Goal: Task Accomplishment & Management: Complete application form

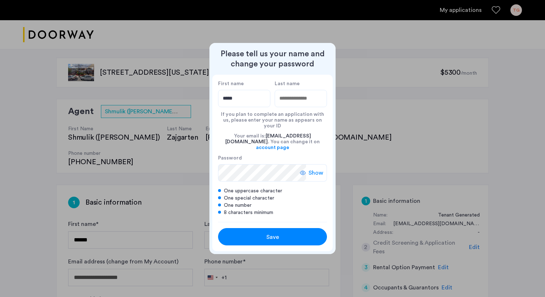
type input "*****"
type input "***"
click at [310, 168] on span "Show" at bounding box center [316, 172] width 15 height 9
click at [275, 233] on span "Save" at bounding box center [273, 237] width 13 height 9
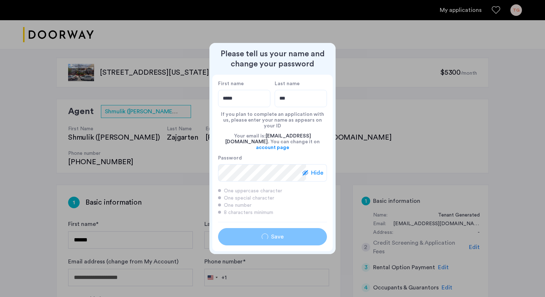
type input "*****"
type input "***"
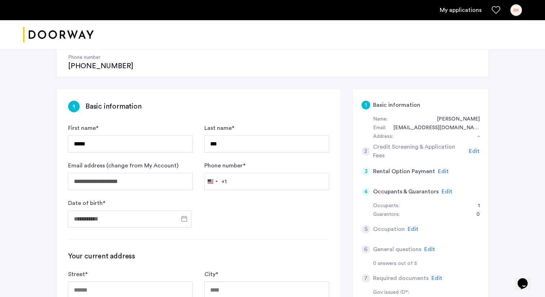
scroll to position [100, 0]
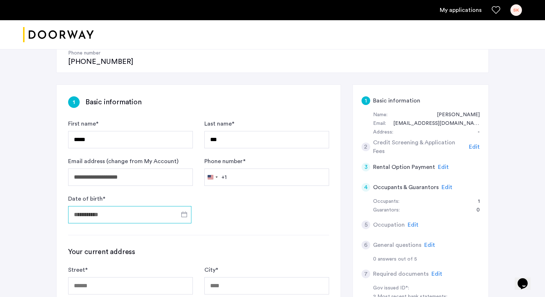
click at [150, 206] on input "Date of birth *" at bounding box center [129, 214] width 123 height 17
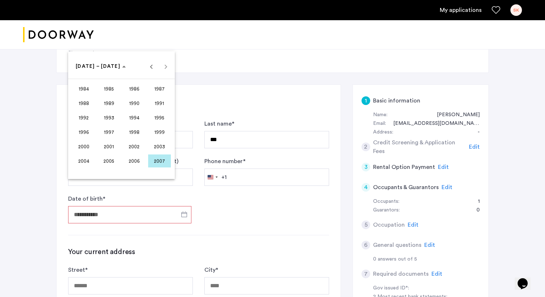
click at [152, 129] on span "1999" at bounding box center [159, 132] width 23 height 13
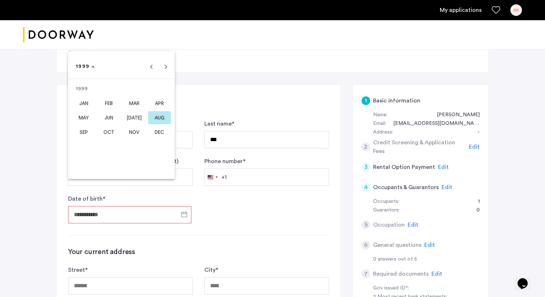
click at [134, 114] on span "[DATE]" at bounding box center [134, 117] width 23 height 13
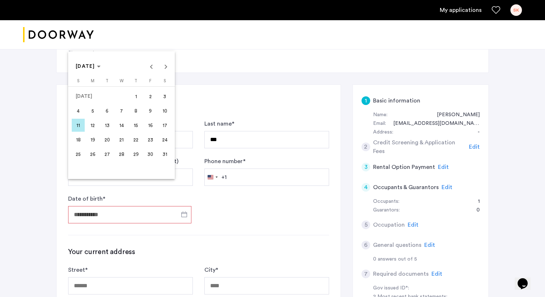
click at [147, 124] on span "16" at bounding box center [150, 125] width 13 height 13
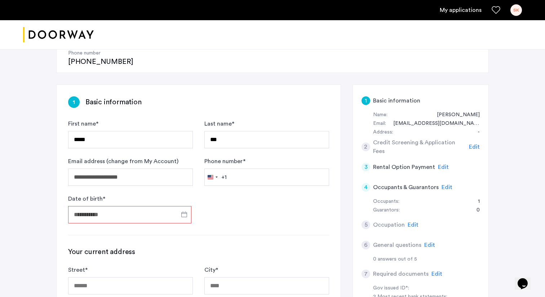
type input "**********"
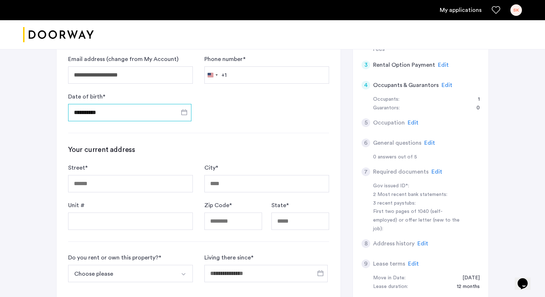
scroll to position [216, 0]
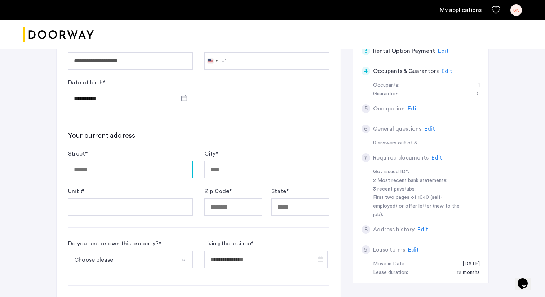
click at [140, 161] on input "Street *" at bounding box center [130, 169] width 125 height 17
type input "**********"
type input "********"
type input "*****"
type input "**"
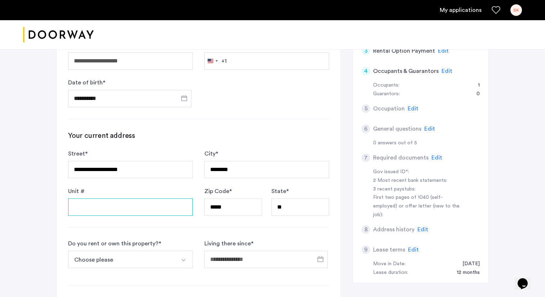
click at [159, 198] on input "Unit #" at bounding box center [130, 206] width 125 height 17
type input "***"
click at [133, 251] on button "Choose please" at bounding box center [122, 259] width 108 height 17
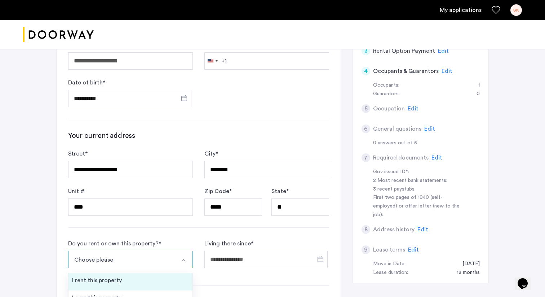
click at [127, 273] on li "I rent this property" at bounding box center [131, 281] width 124 height 17
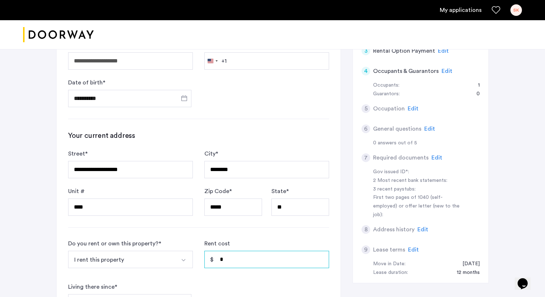
click at [230, 251] on input "*" at bounding box center [267, 259] width 125 height 17
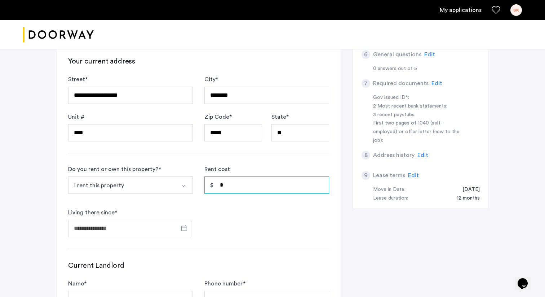
scroll to position [297, 0]
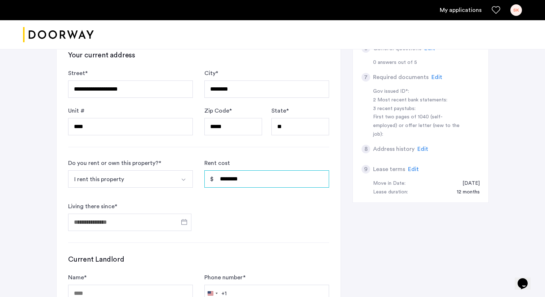
drag, startPoint x: 248, startPoint y: 154, endPoint x: 195, endPoint y: 154, distance: 53.0
click at [195, 159] on form "Do you rent or own this property? * I rent this property I rent this property I…" at bounding box center [198, 195] width 261 height 72
type input "********"
click at [148, 214] on input "Living there since *" at bounding box center [129, 222] width 123 height 17
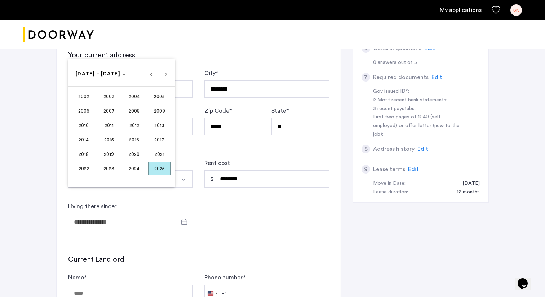
click at [131, 167] on span "2024" at bounding box center [134, 168] width 23 height 13
click at [127, 122] on span "[DATE]" at bounding box center [134, 125] width 23 height 13
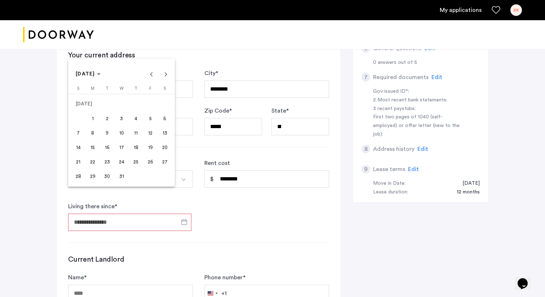
click at [82, 133] on span "7" at bounding box center [78, 132] width 13 height 13
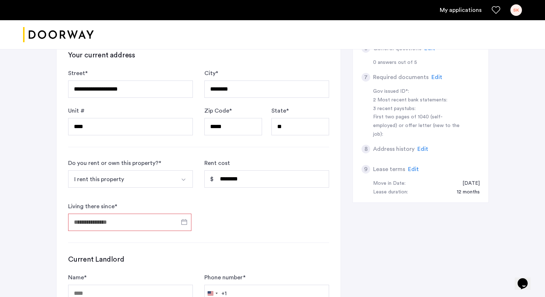
type input "**********"
click at [246, 199] on form "**********" at bounding box center [198, 195] width 261 height 72
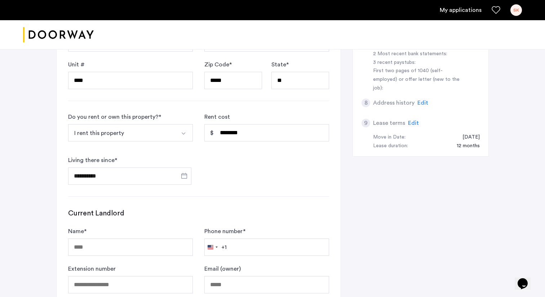
scroll to position [366, 0]
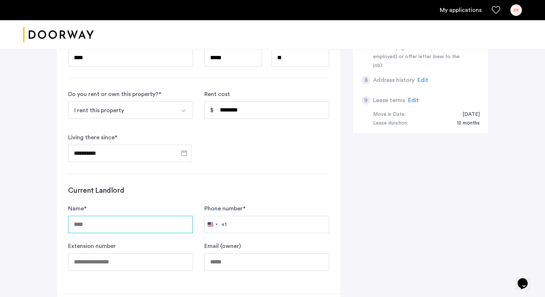
click at [138, 216] on input "Name *" at bounding box center [130, 224] width 125 height 17
type input "**********"
click at [248, 216] on input "Phone number *" at bounding box center [267, 224] width 125 height 17
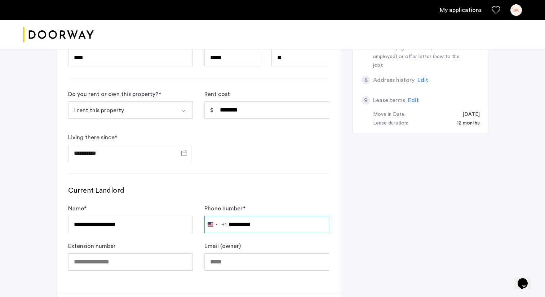
type input "**********"
click at [234, 253] on input "Email (owner)" at bounding box center [267, 261] width 125 height 17
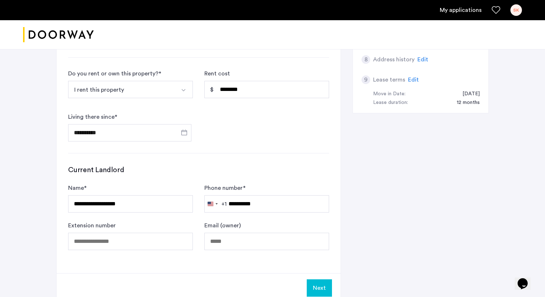
click at [320, 279] on button "Next" at bounding box center [319, 287] width 25 height 17
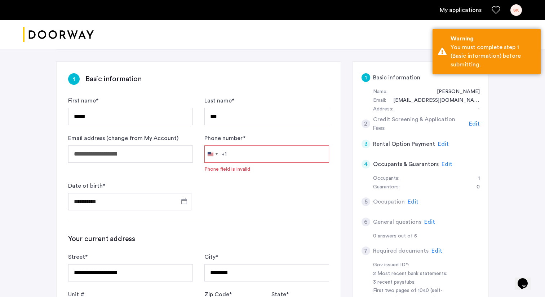
scroll to position [113, 0]
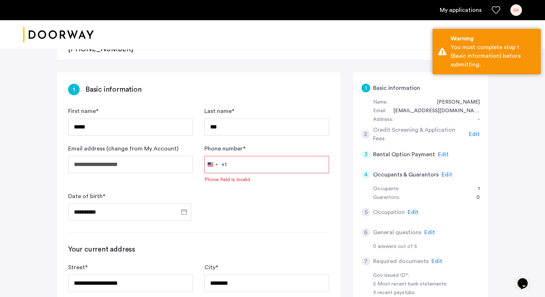
click at [288, 156] on input "Phone number *" at bounding box center [267, 164] width 125 height 17
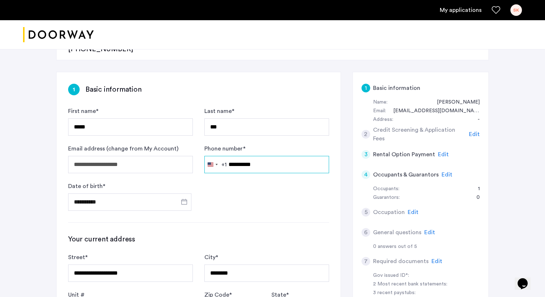
type input "**********"
click at [290, 177] on form "**********" at bounding box center [198, 159] width 261 height 104
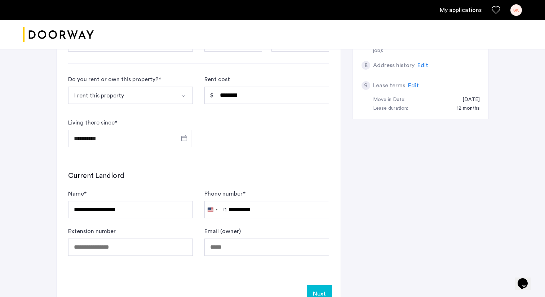
scroll to position [415, 0]
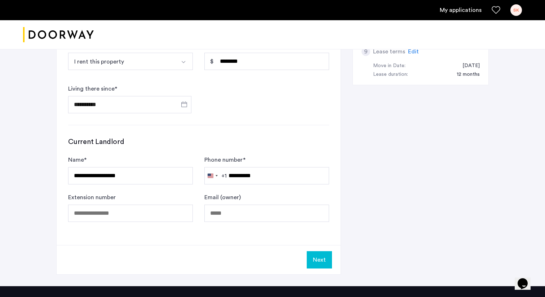
click at [316, 251] on button "Next" at bounding box center [319, 259] width 25 height 17
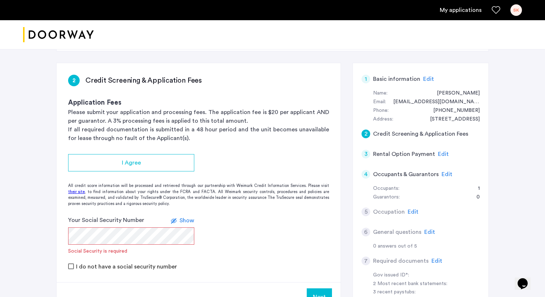
scroll to position [123, 0]
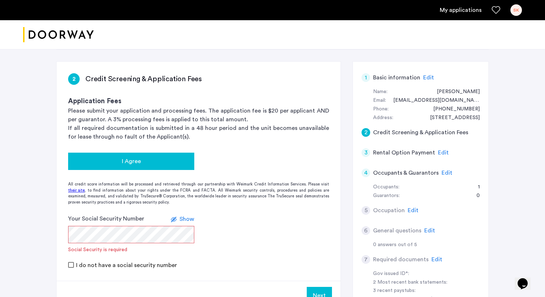
click at [128, 157] on span "I Agree" at bounding box center [131, 161] width 19 height 9
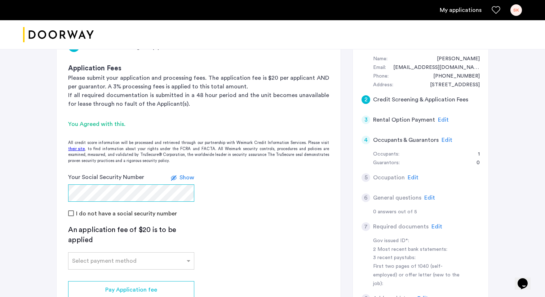
scroll to position [171, 0]
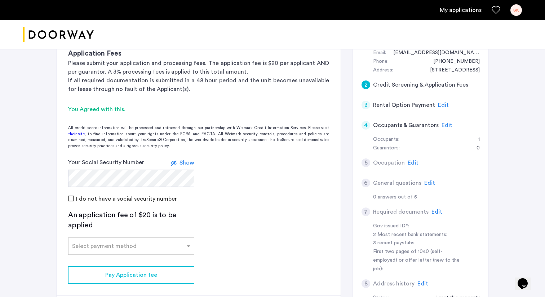
click at [184, 160] on span "Show" at bounding box center [187, 163] width 15 height 6
click at [184, 160] on span "Hide" at bounding box center [188, 163] width 12 height 6
click at [152, 242] on input "text" at bounding box center [124, 244] width 104 height 5
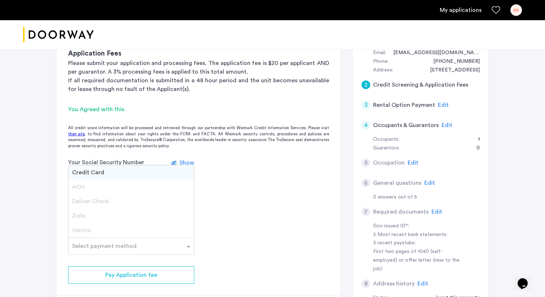
click at [143, 165] on div "Credit Card" at bounding box center [132, 172] width 126 height 14
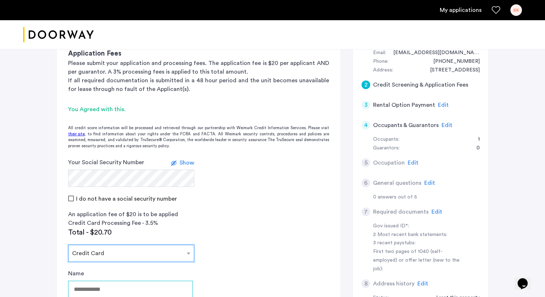
click at [143, 281] on input "Name" at bounding box center [130, 289] width 125 height 17
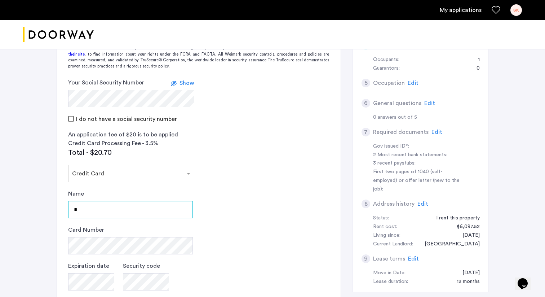
scroll to position [253, 0]
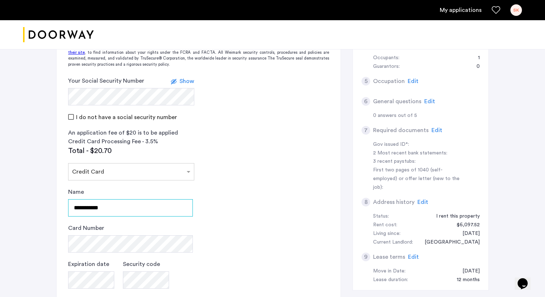
type input "**********"
click at [218, 215] on app-credit-screening "2 Credit Screening & Application Fees Application Fees Please submit your appli…" at bounding box center [199, 153] width 284 height 440
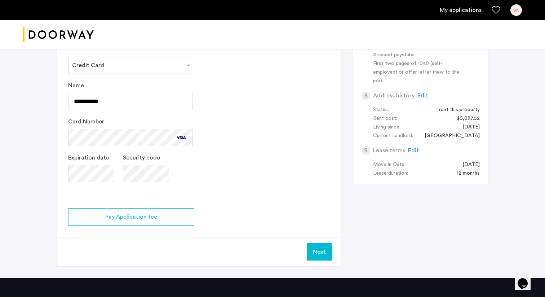
scroll to position [364, 0]
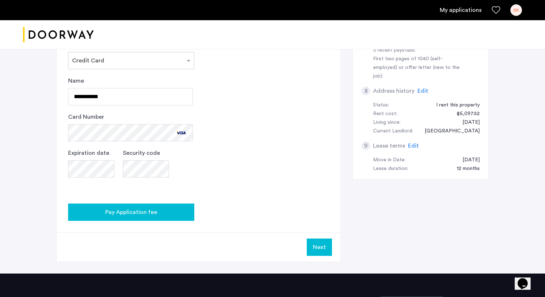
click at [179, 203] on button "Pay Application fee" at bounding box center [131, 211] width 126 height 17
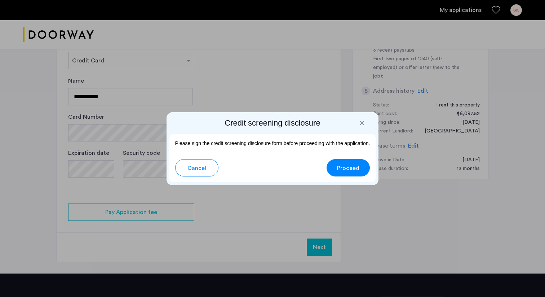
click at [348, 172] on span "Proceed" at bounding box center [348, 168] width 22 height 9
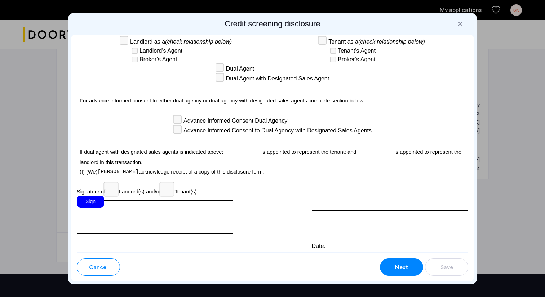
scroll to position [2014, 0]
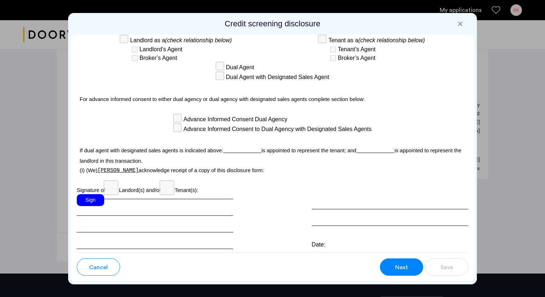
click at [96, 206] on div "Sign" at bounding box center [90, 200] width 27 height 12
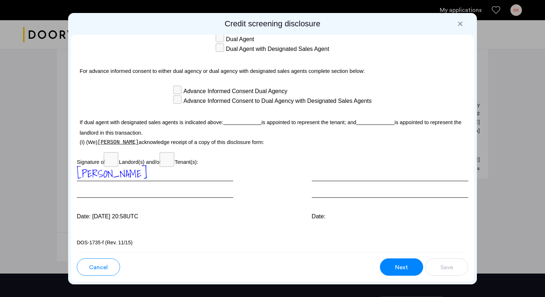
scroll to position [2057, 0]
click at [327, 212] on div "Date:" at bounding box center [390, 216] width 157 height 9
click at [390, 271] on button "Next" at bounding box center [401, 266] width 43 height 17
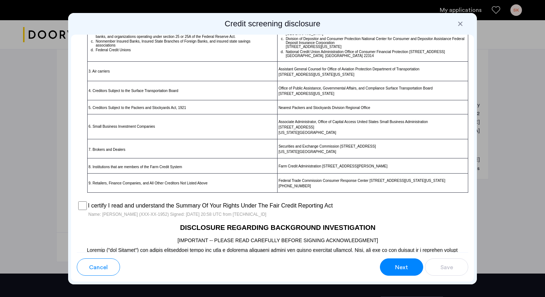
scroll to position [372, 0]
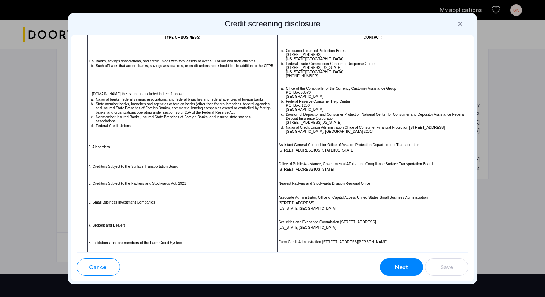
click at [402, 265] on span "Next" at bounding box center [401, 267] width 13 height 9
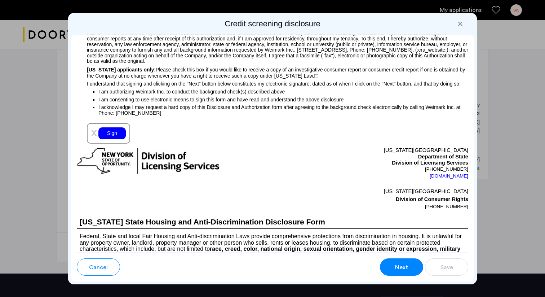
scroll to position [777, 0]
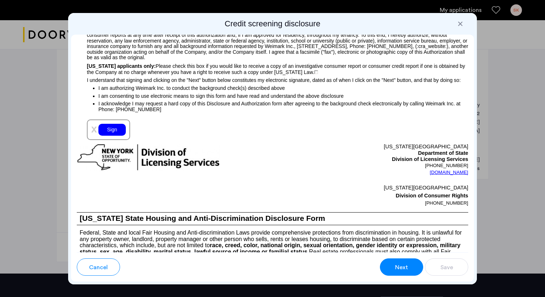
click at [114, 136] on div "Sign" at bounding box center [111, 130] width 27 height 12
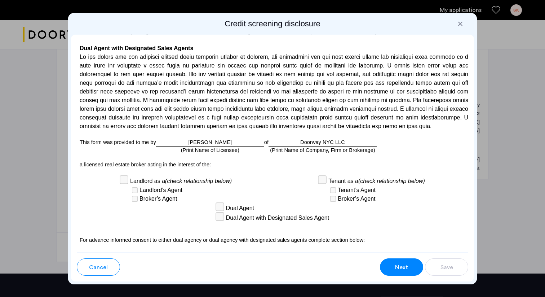
scroll to position [2074, 0]
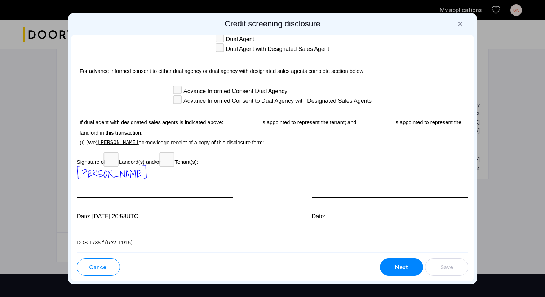
click at [402, 262] on button "Next" at bounding box center [401, 266] width 43 height 17
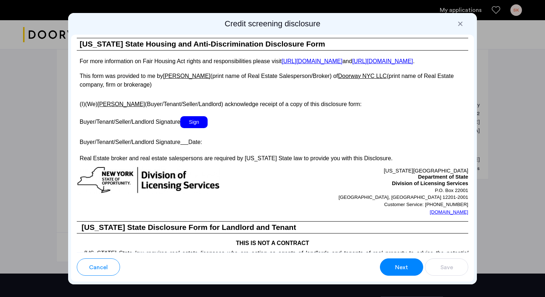
scroll to position [1300, 0]
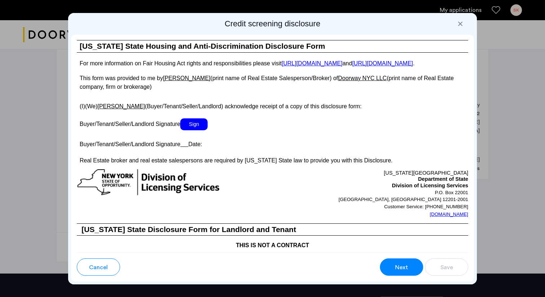
click at [197, 130] on span "Sign" at bounding box center [193, 124] width 27 height 12
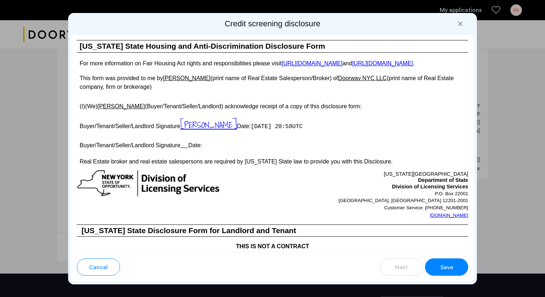
click at [193, 149] on p "Buyer/Tenant/Seller/Landlord Signature Date:" at bounding box center [273, 144] width 392 height 10
click at [443, 265] on span "Save" at bounding box center [447, 267] width 13 height 9
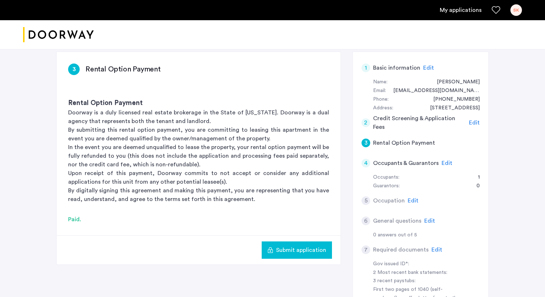
scroll to position [135, 0]
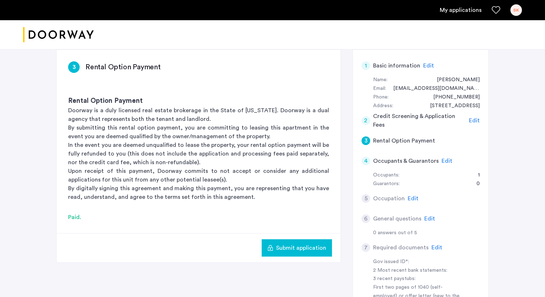
click at [366, 157] on div "4" at bounding box center [366, 161] width 9 height 9
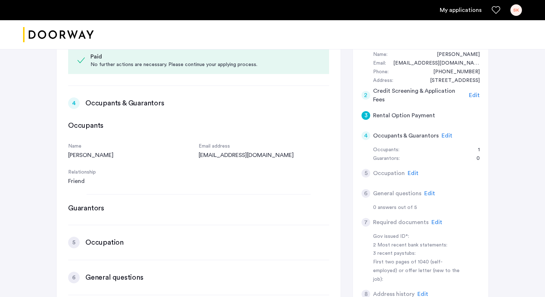
scroll to position [308, 0]
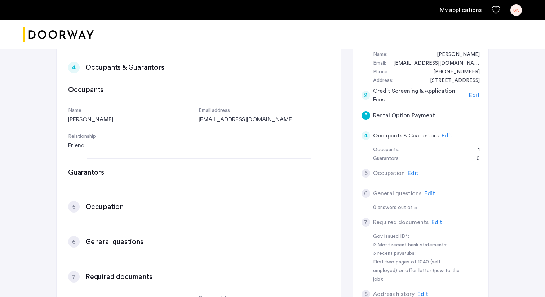
click at [105, 202] on h3 "Occupation" at bounding box center [105, 207] width 38 height 10
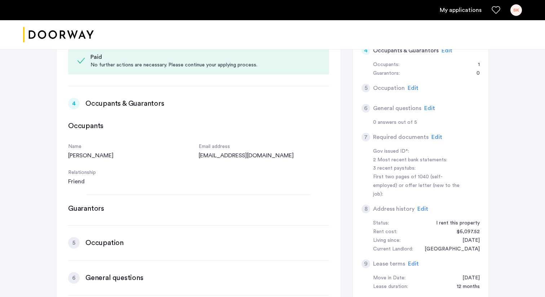
scroll to position [109, 0]
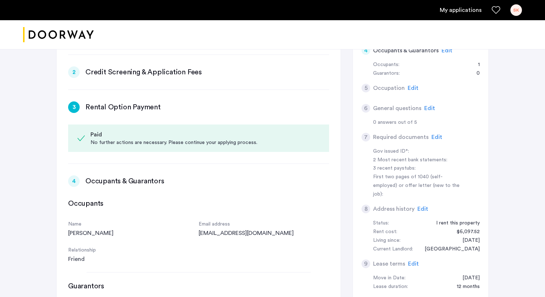
click at [88, 229] on div "[PERSON_NAME]" at bounding box center [133, 233] width 131 height 9
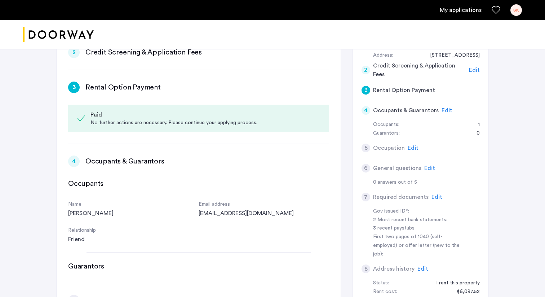
scroll to position [158, 0]
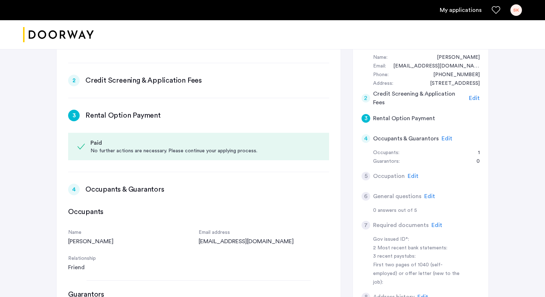
click at [415, 173] on span "Edit" at bounding box center [413, 176] width 11 height 6
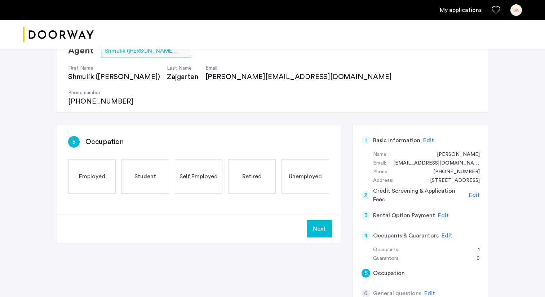
scroll to position [30, 0]
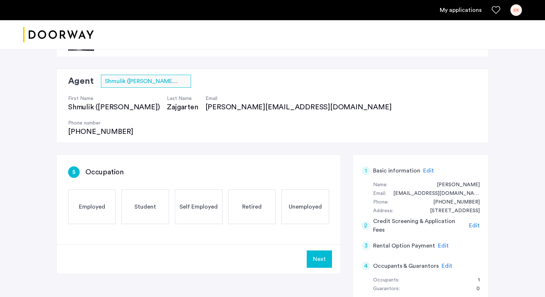
click at [100, 189] on div "Employed" at bounding box center [92, 206] width 48 height 35
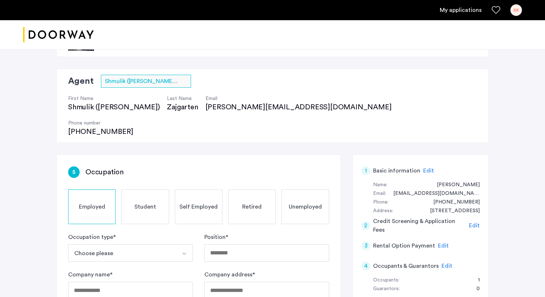
click at [145, 244] on button "Choose please" at bounding box center [122, 252] width 108 height 17
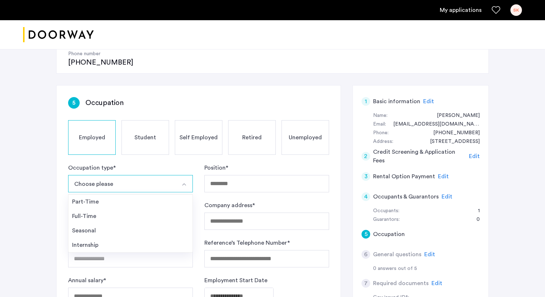
scroll to position [103, 0]
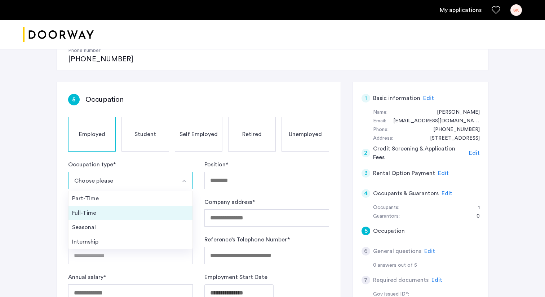
click at [132, 209] on div "Full-Time" at bounding box center [130, 213] width 117 height 9
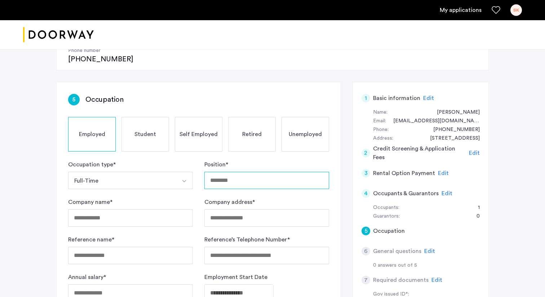
click at [234, 172] on input "Position *" at bounding box center [267, 180] width 125 height 17
type input "**********"
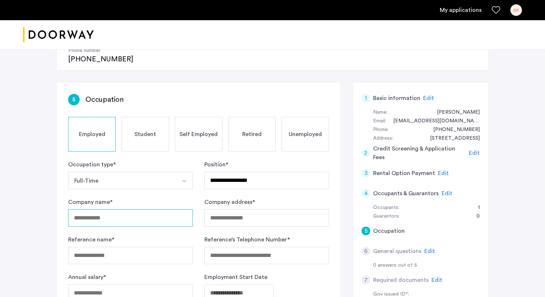
click at [166, 209] on input "Company name *" at bounding box center [130, 217] width 125 height 17
type input "**********"
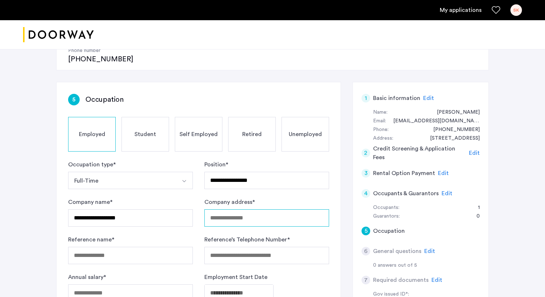
click at [229, 209] on input "Company address *" at bounding box center [267, 217] width 125 height 17
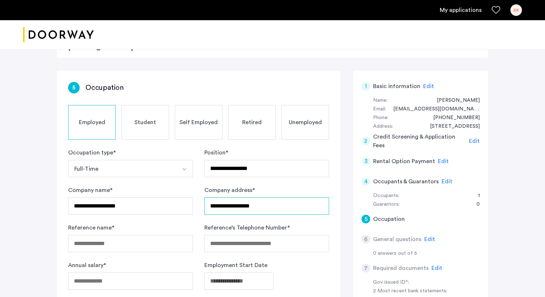
scroll to position [122, 0]
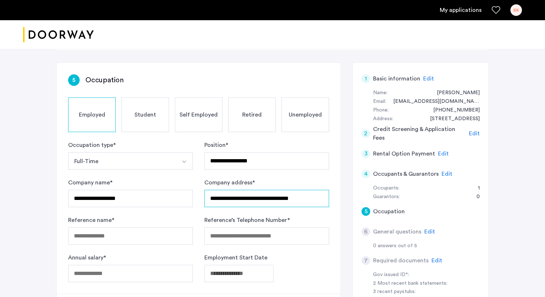
type input "**********"
click at [147, 227] on input "Reference name *" at bounding box center [130, 235] width 125 height 17
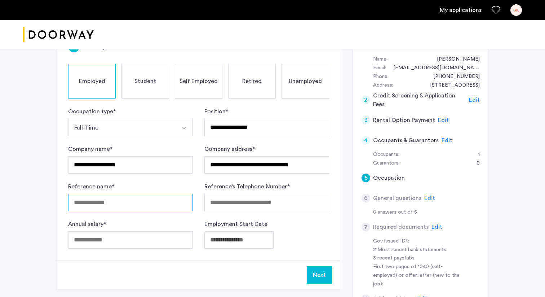
scroll to position [157, 0]
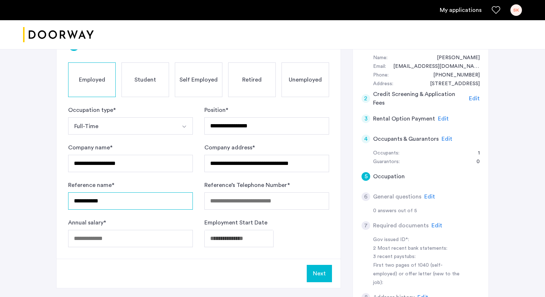
type input "**********"
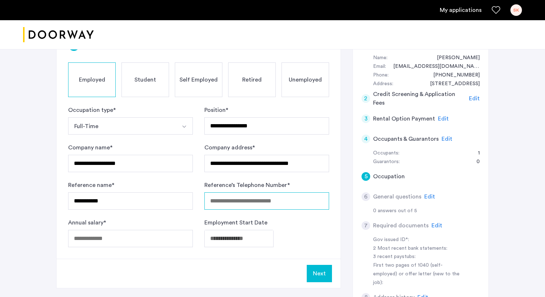
click at [228, 192] on input "Reference’s Telephone Number *" at bounding box center [267, 200] width 125 height 17
type input "**********"
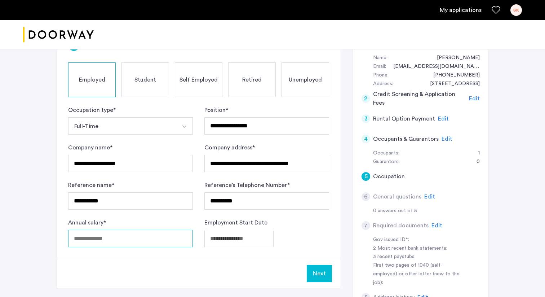
click at [149, 230] on input "Annual salary *" at bounding box center [130, 238] width 125 height 17
click at [84, 230] on input "******" at bounding box center [130, 238] width 125 height 17
type input "******"
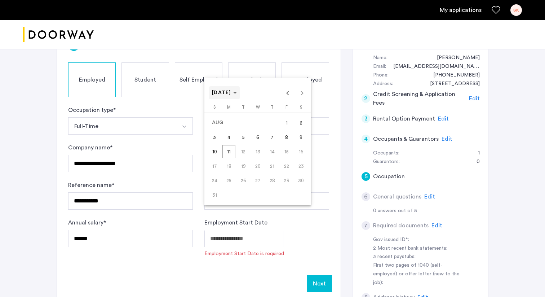
click at [237, 95] on span "[DATE]" at bounding box center [224, 93] width 25 height 6
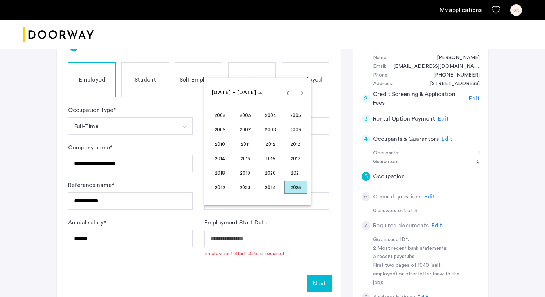
click at [272, 187] on span "2024" at bounding box center [270, 187] width 23 height 13
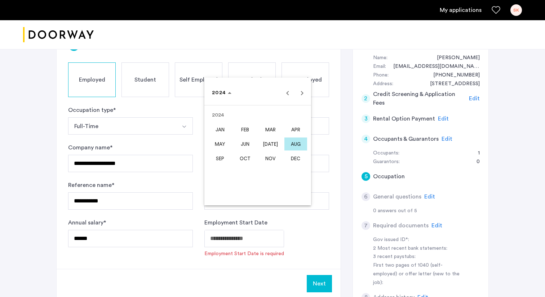
click at [293, 144] on span "AUG" at bounding box center [296, 143] width 23 height 13
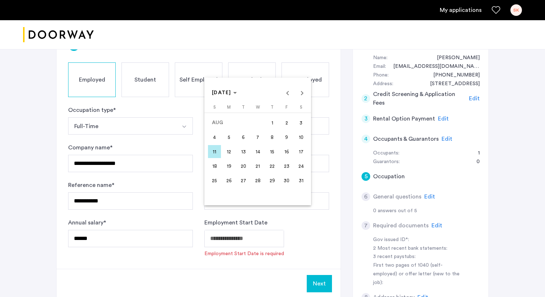
click at [228, 182] on span "26" at bounding box center [229, 180] width 13 height 13
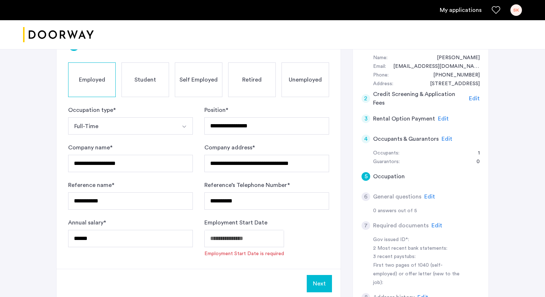
type input "**********"
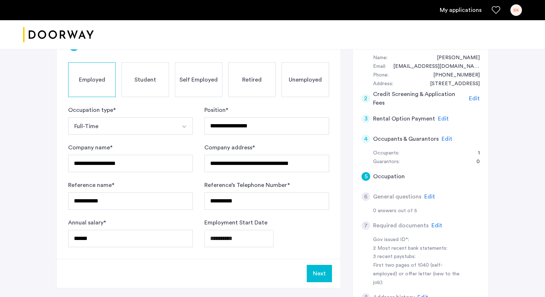
click at [318, 265] on button "Next" at bounding box center [319, 273] width 25 height 17
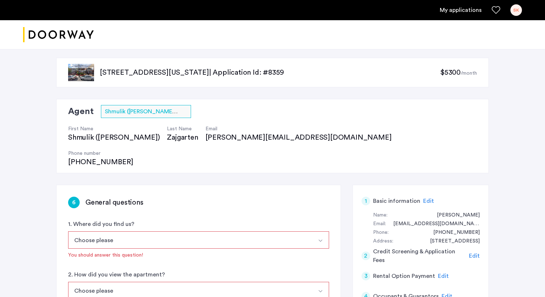
click at [247, 231] on button "Choose please" at bounding box center [190, 239] width 244 height 17
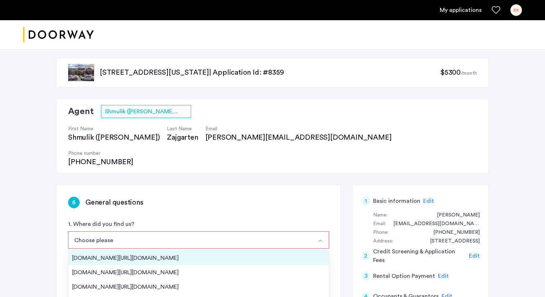
click at [180, 254] on div "[DOMAIN_NAME][URL][DOMAIN_NAME]" at bounding box center [198, 258] width 253 height 9
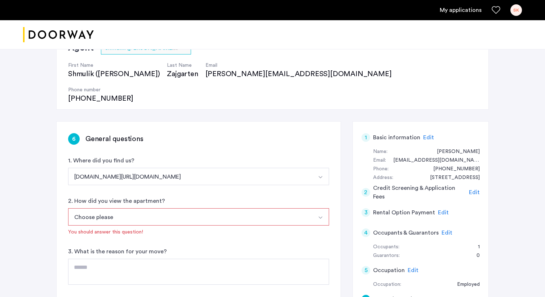
scroll to position [71, 0]
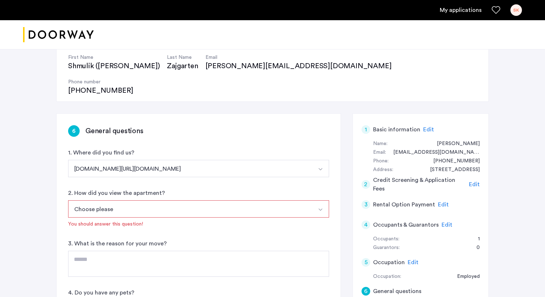
click at [185, 200] on button "Choose please" at bounding box center [190, 208] width 244 height 17
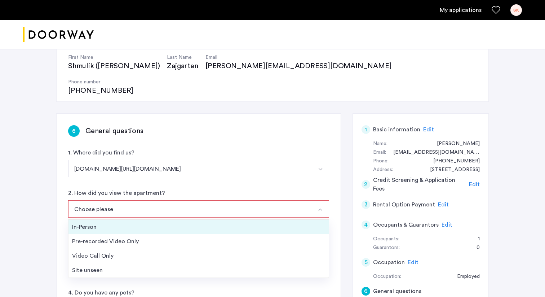
click at [166, 223] on div "In-Person" at bounding box center [198, 227] width 253 height 9
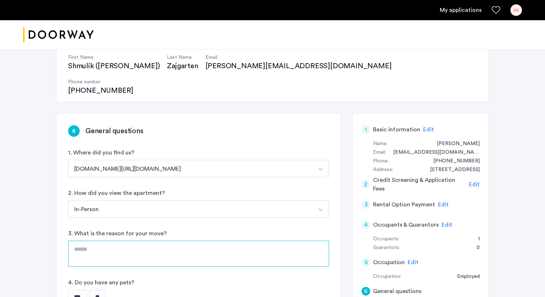
click at [153, 241] on textarea at bounding box center [198, 254] width 261 height 26
type textarea "*"
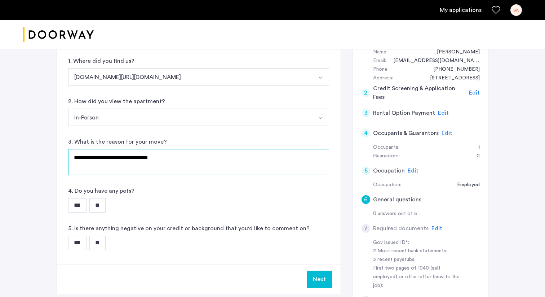
scroll to position [174, 0]
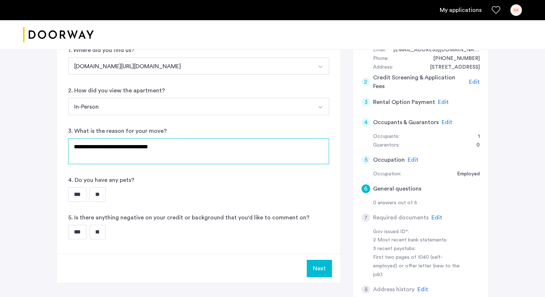
type textarea "**********"
click at [104, 187] on input "**" at bounding box center [97, 194] width 16 height 14
click at [105, 225] on input "**" at bounding box center [97, 232] width 16 height 14
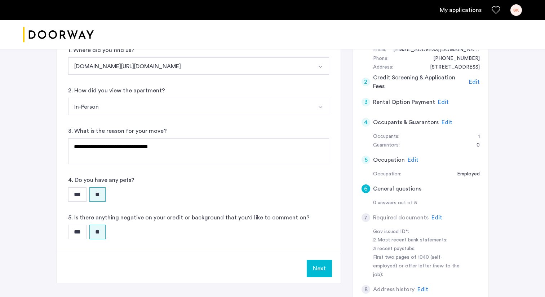
click at [316, 260] on button "Next" at bounding box center [319, 268] width 25 height 17
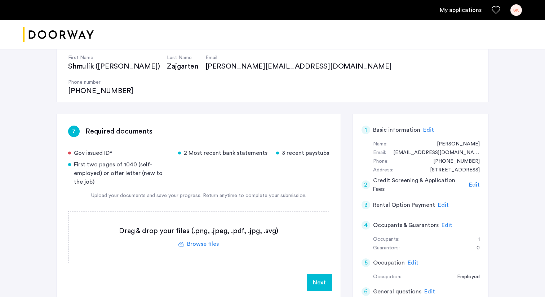
scroll to position [71, 0]
drag, startPoint x: 545, startPoint y: 115, endPoint x: 496, endPoint y: 117, distance: 49.1
click at [496, 117] on div "[STREET_ADDRESS][US_STATE] | Application Id: #8359 $5300 /month Agent Select ag…" at bounding box center [272, 233] width 545 height 517
click at [200, 218] on label at bounding box center [199, 236] width 260 height 51
click at [0, 0] on input "file" at bounding box center [0, 0] width 0 height 0
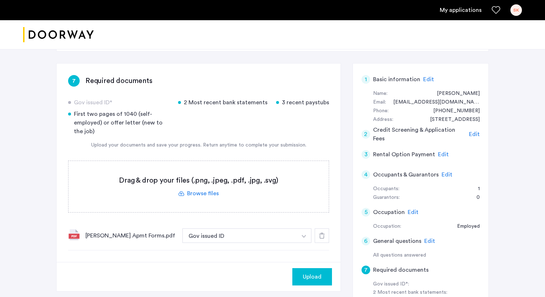
scroll to position [128, 0]
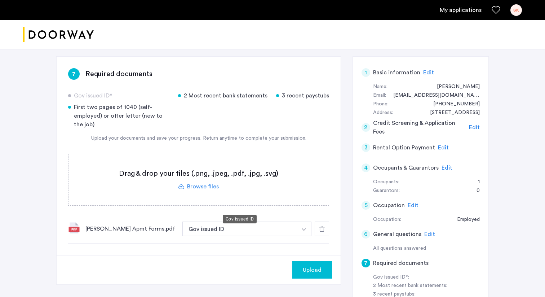
click at [258, 222] on button "Gov issued ID" at bounding box center [240, 229] width 115 height 14
click at [275, 222] on button "Gov issued ID" at bounding box center [240, 229] width 115 height 14
click at [297, 222] on button "button" at bounding box center [304, 229] width 15 height 14
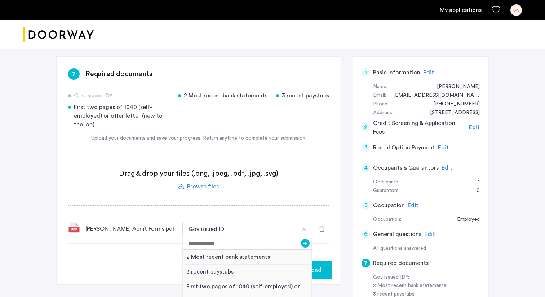
click at [323, 222] on div at bounding box center [322, 229] width 14 height 14
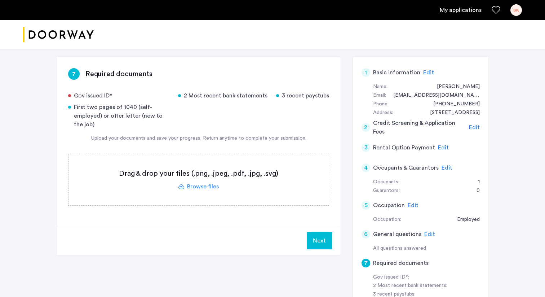
click at [208, 166] on label at bounding box center [199, 179] width 260 height 51
click at [0, 0] on input "file" at bounding box center [0, 0] width 0 height 0
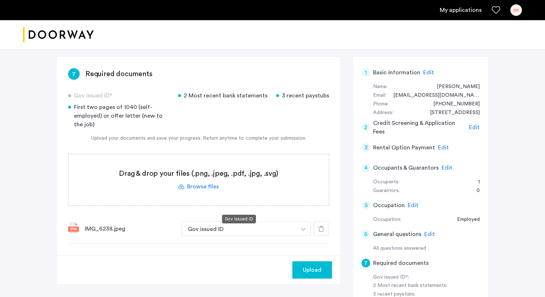
click at [235, 222] on button "Gov issued ID" at bounding box center [239, 229] width 115 height 14
click at [206, 165] on label at bounding box center [199, 179] width 260 height 51
click at [0, 0] on input "file" at bounding box center [0, 0] width 0 height 0
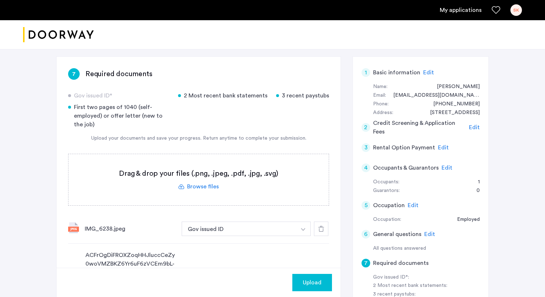
scroll to position [183, 0]
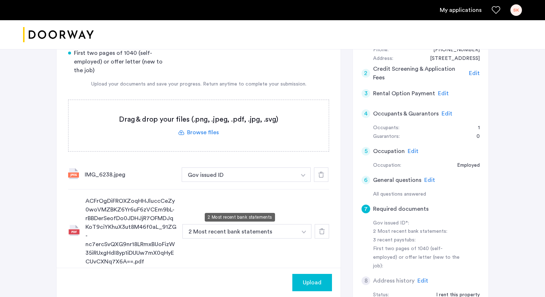
click at [258, 224] on button "2 Most recent bank statements" at bounding box center [240, 231] width 115 height 14
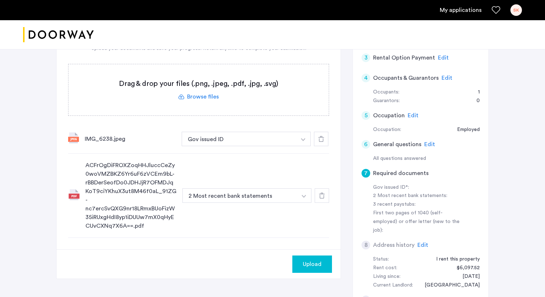
scroll to position [216, 0]
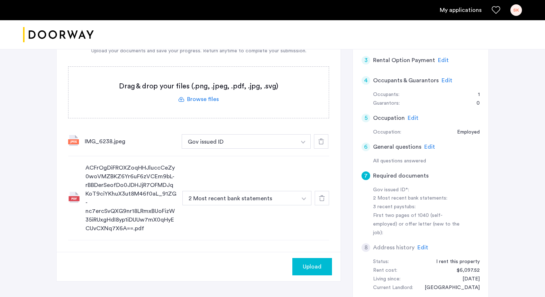
click at [211, 78] on label at bounding box center [199, 92] width 260 height 51
click at [0, 0] on input "file" at bounding box center [0, 0] width 0 height 0
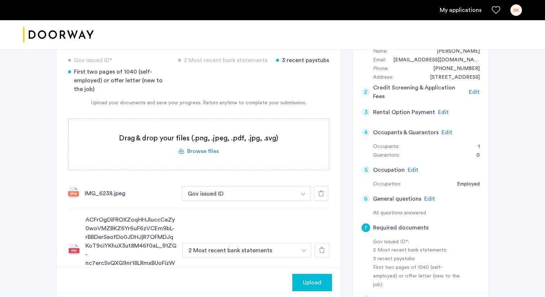
scroll to position [114, 0]
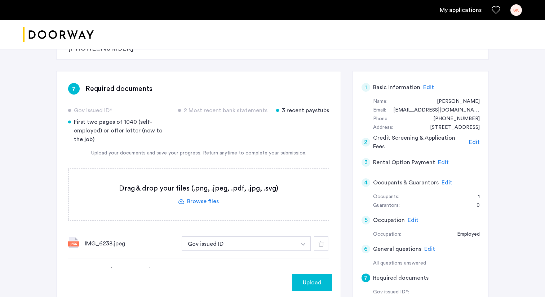
click at [185, 170] on label at bounding box center [199, 194] width 260 height 51
click at [0, 0] on input "file" at bounding box center [0, 0] width 0 height 0
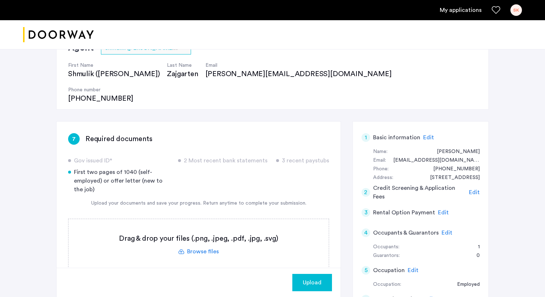
scroll to position [54, 0]
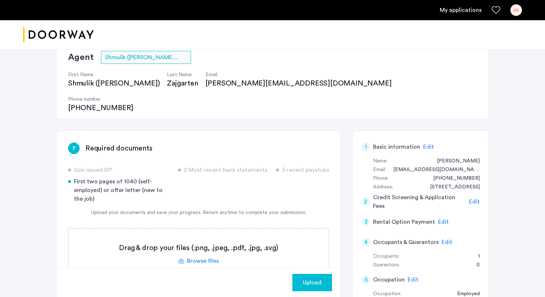
click at [323, 284] on div "Upload" at bounding box center [312, 282] width 28 height 9
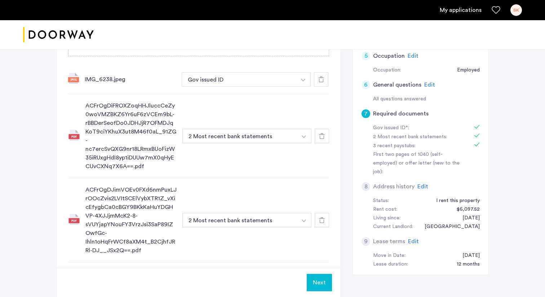
scroll to position [308, 0]
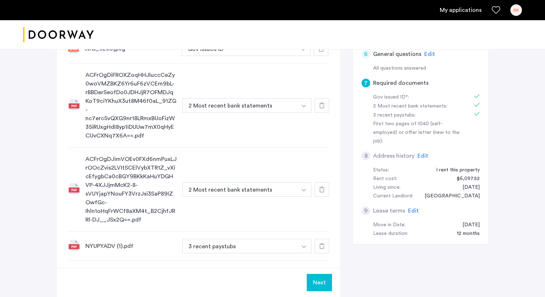
click at [321, 279] on button "Next" at bounding box center [319, 282] width 25 height 17
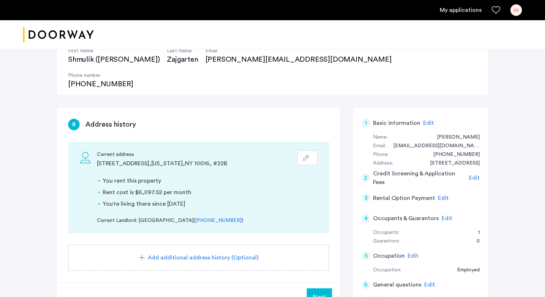
scroll to position [79, 0]
click at [322, 291] on span "Next" at bounding box center [319, 295] width 13 height 9
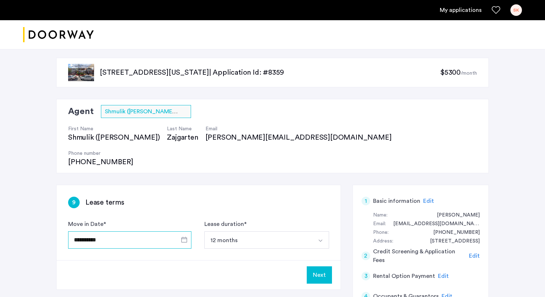
click at [173, 231] on input "**********" at bounding box center [129, 239] width 123 height 17
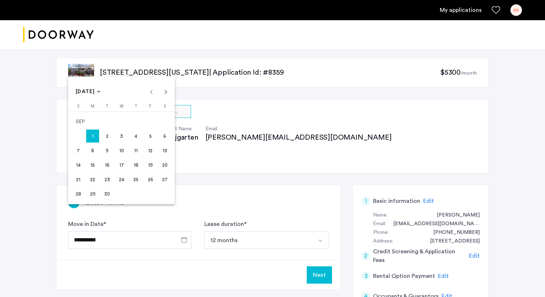
click at [196, 179] on div at bounding box center [272, 148] width 545 height 297
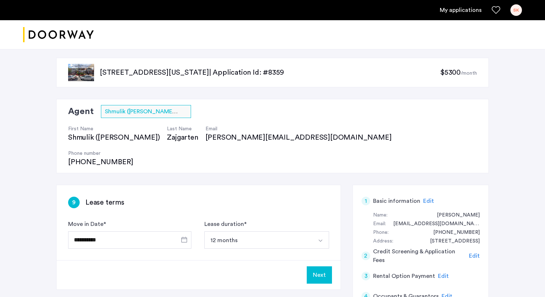
click at [238, 231] on button "12 months" at bounding box center [259, 239] width 108 height 17
click at [244, 185] on div "**********" at bounding box center [199, 222] width 284 height 75
click at [317, 266] on button "Next" at bounding box center [319, 274] width 25 height 17
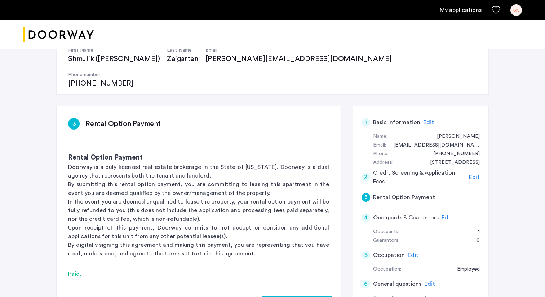
scroll to position [79, 0]
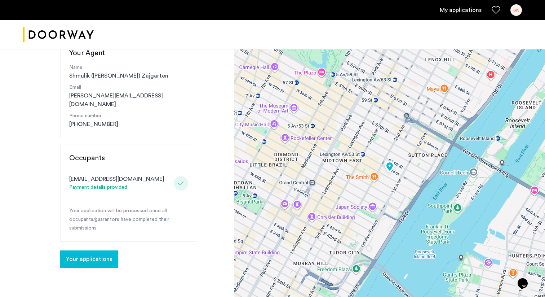
scroll to position [94, 0]
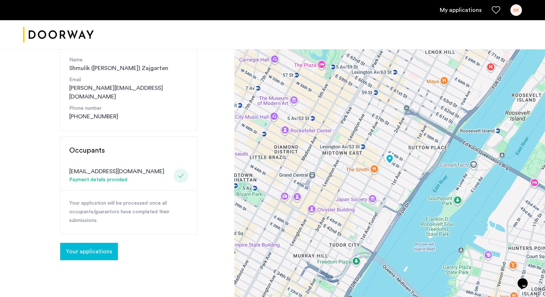
click at [103, 243] on button "Your applications" at bounding box center [89, 251] width 58 height 17
